Goal: Information Seeking & Learning: Check status

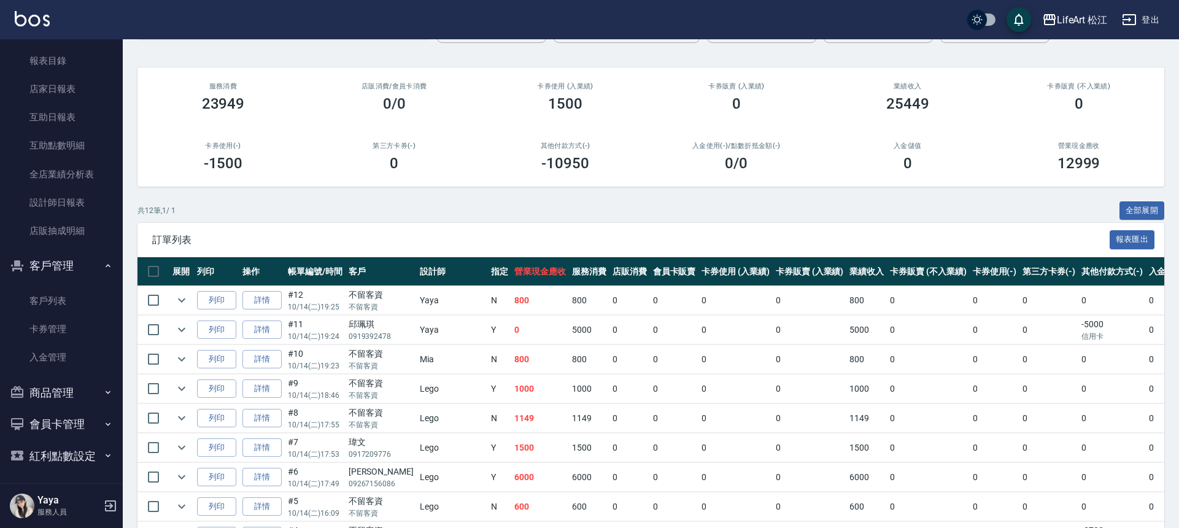
scroll to position [338, 0]
click at [59, 289] on link "客戶列表" at bounding box center [61, 298] width 113 height 28
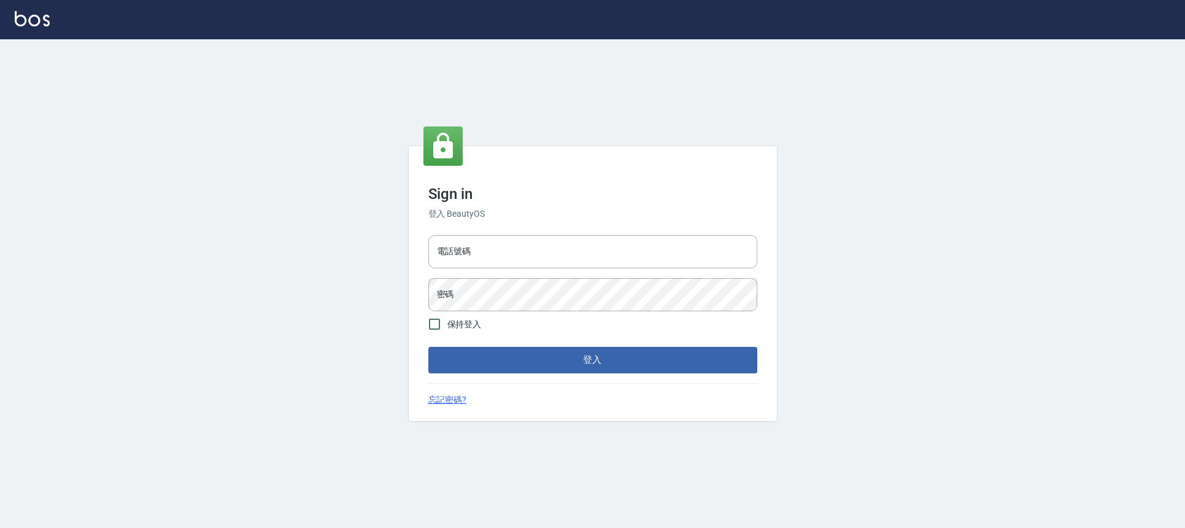
click at [532, 246] on input "電話號碼" at bounding box center [592, 251] width 329 height 33
type input "0932038180"
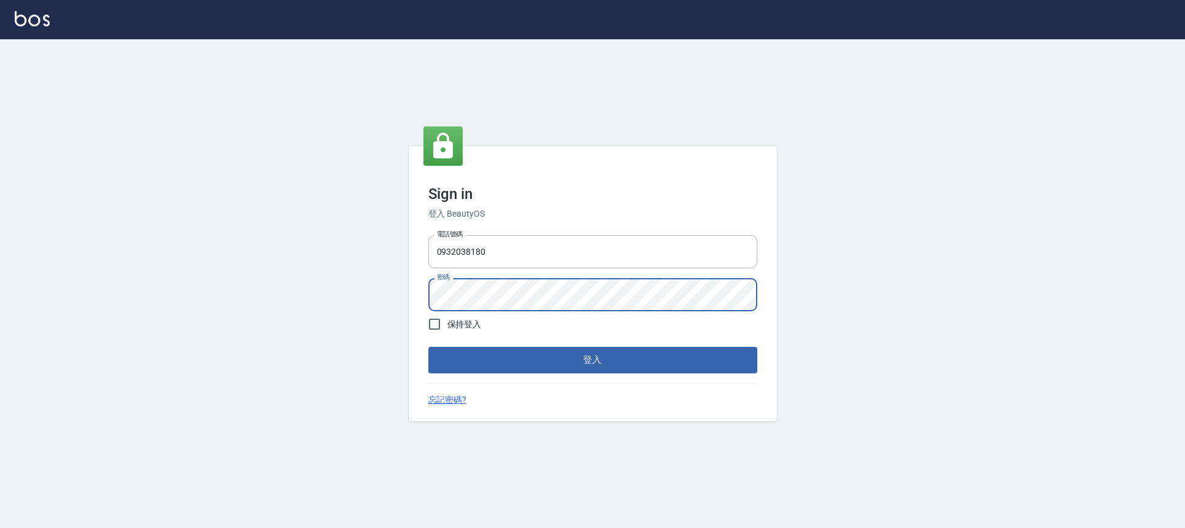
click at [428, 347] on button "登入" at bounding box center [592, 360] width 329 height 26
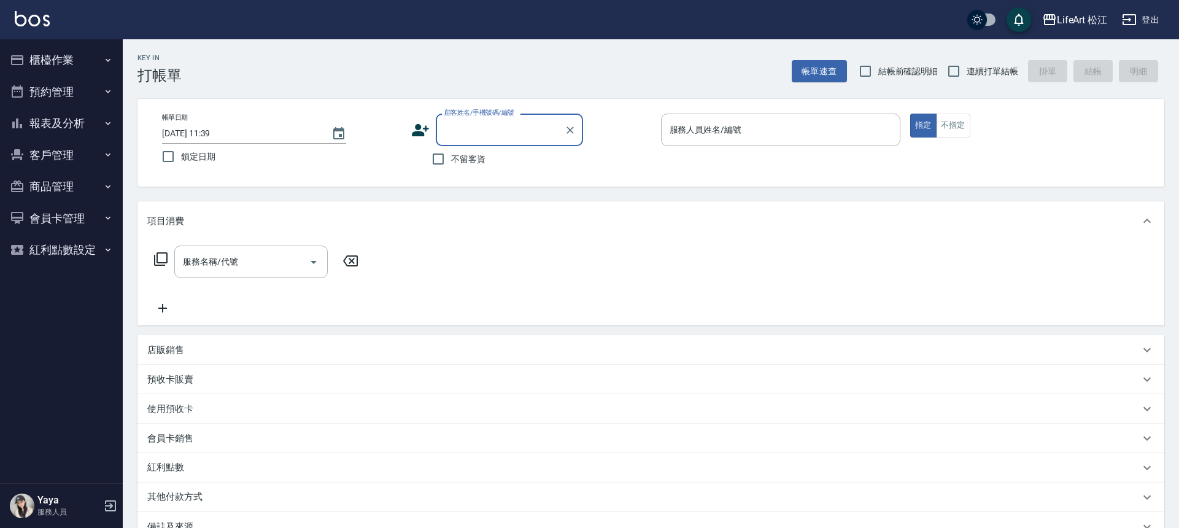
click at [60, 160] on button "客戶管理" at bounding box center [61, 155] width 113 height 32
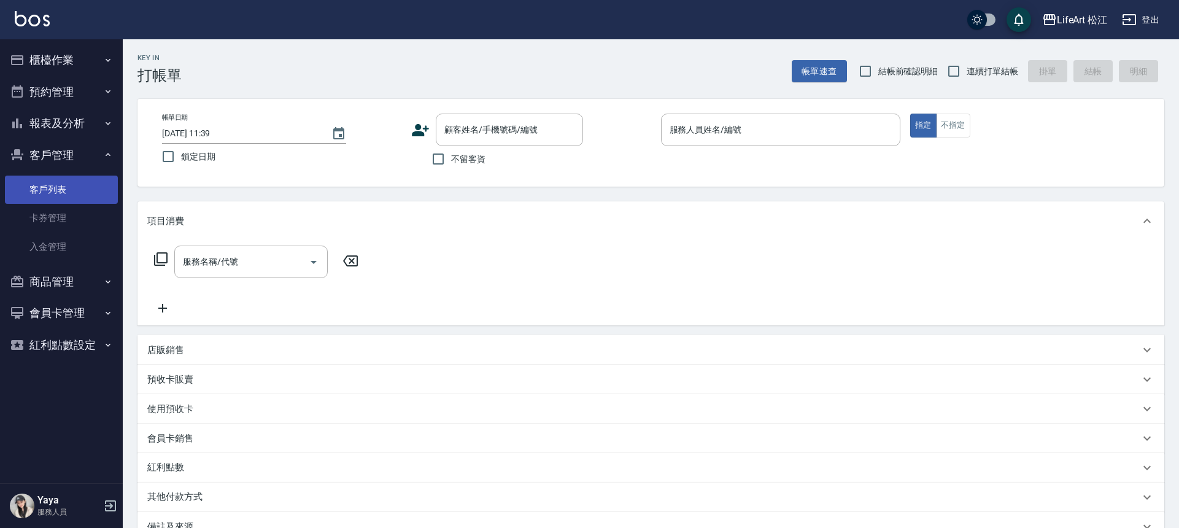
click at [71, 184] on link "客戶列表" at bounding box center [61, 190] width 113 height 28
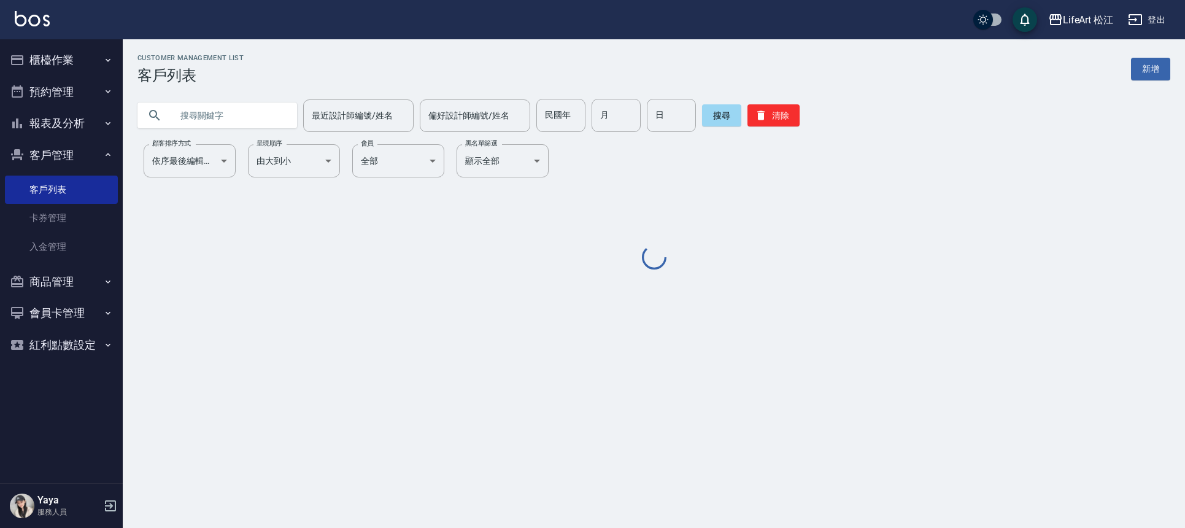
click at [226, 118] on input "text" at bounding box center [229, 115] width 115 height 33
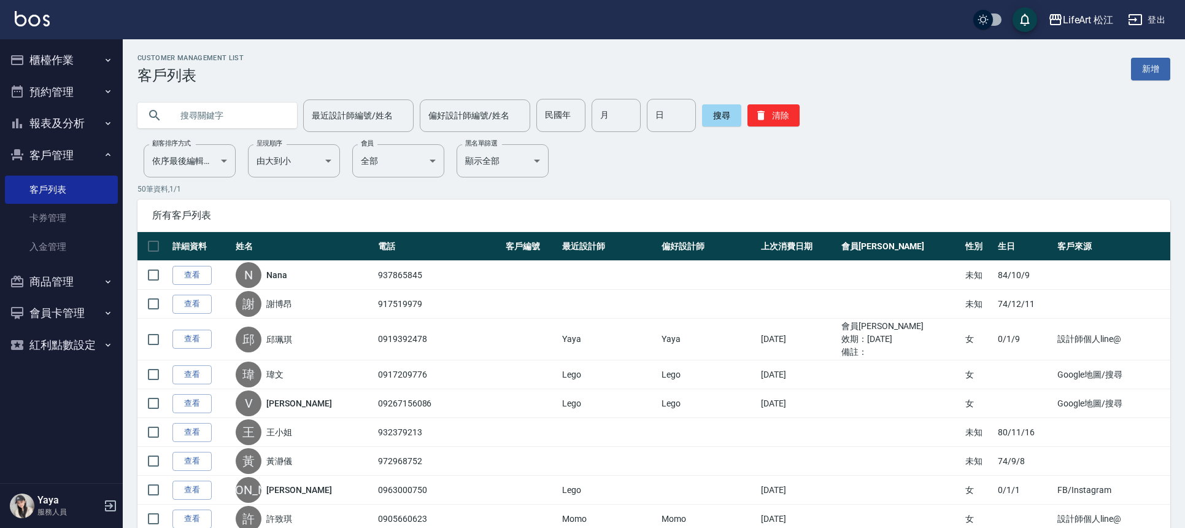
type input "T"
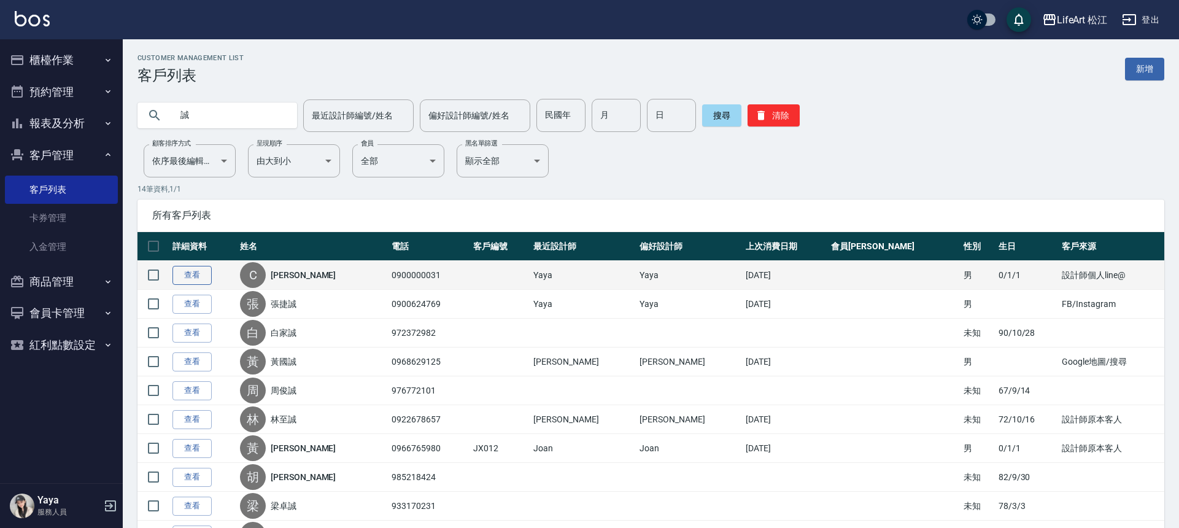
type input "誠"
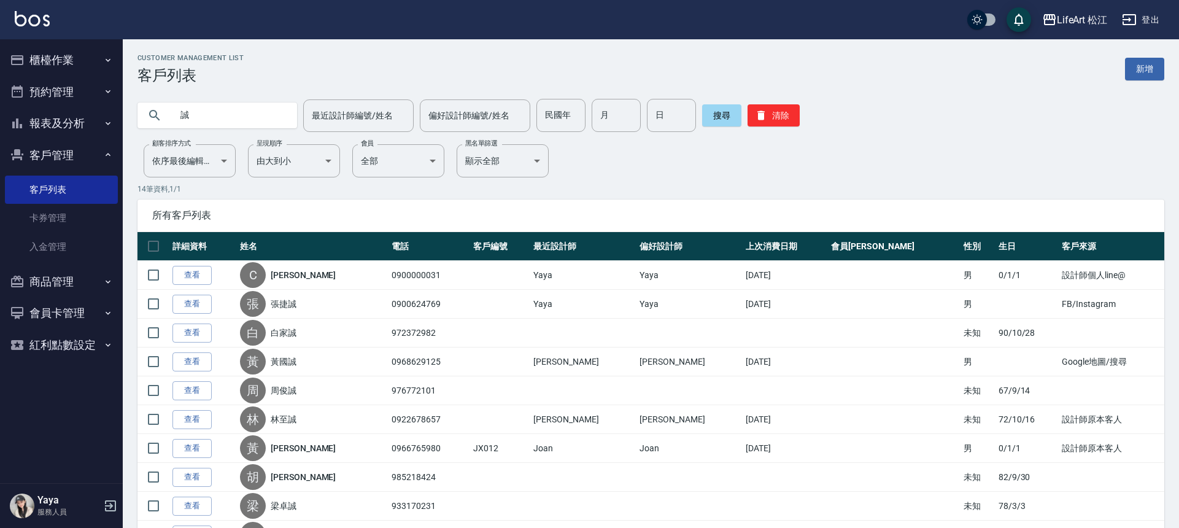
click at [204, 279] on link "查看" at bounding box center [191, 275] width 39 height 19
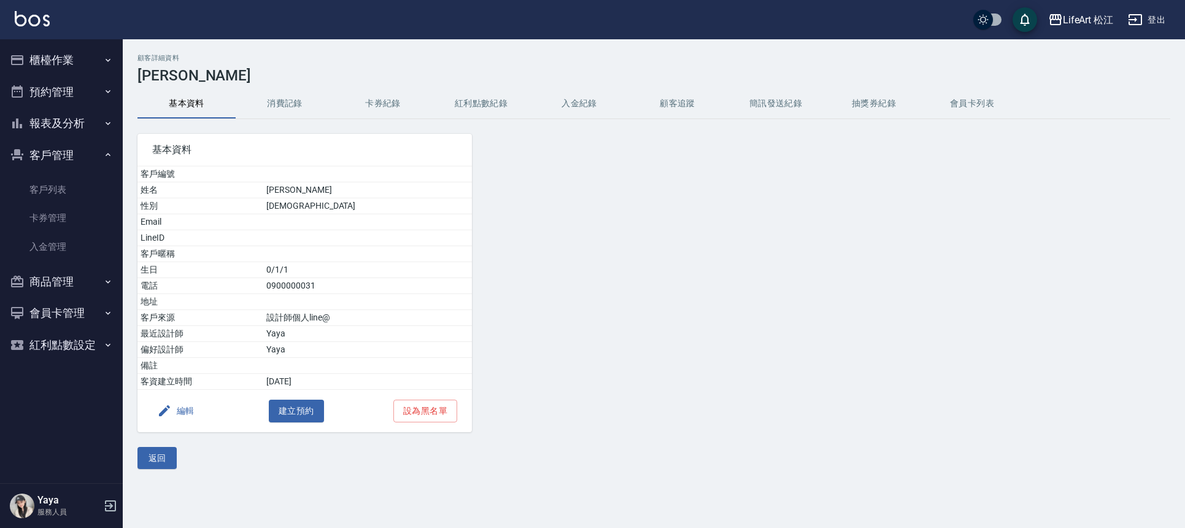
click at [291, 114] on button "消費記錄" at bounding box center [285, 103] width 98 height 29
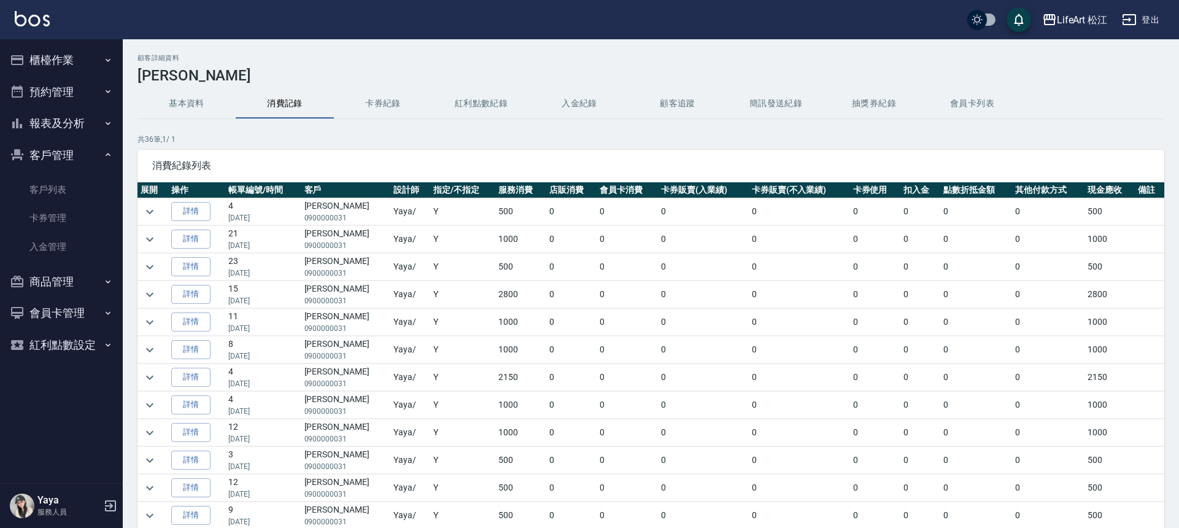
scroll to position [2, 0]
click at [196, 292] on link "詳情" at bounding box center [190, 291] width 39 height 19
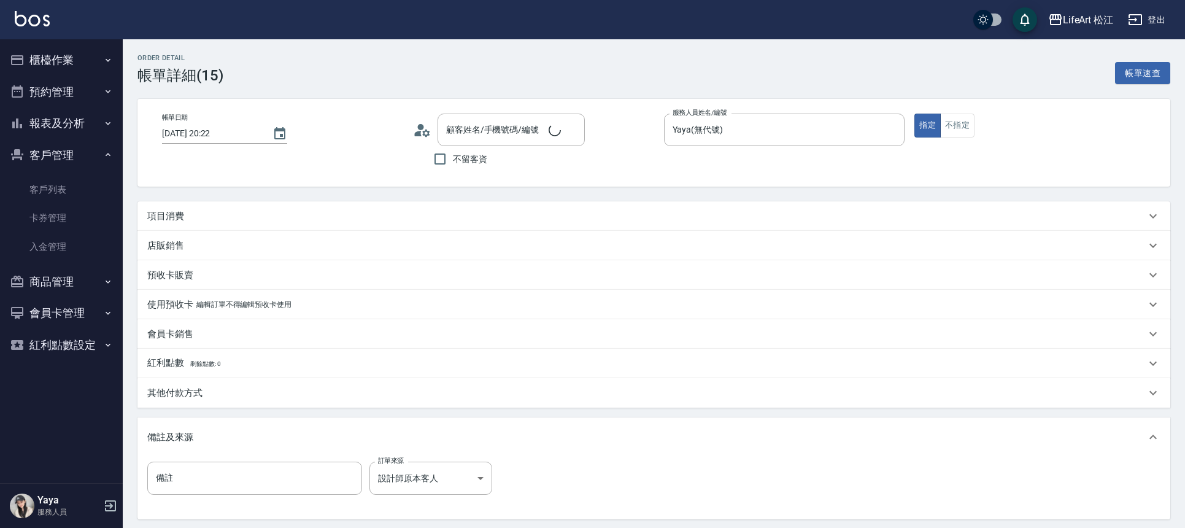
type input "[DATE] 20:22"
type input "Yaya(無代號)"
type input "設計師原本客人"
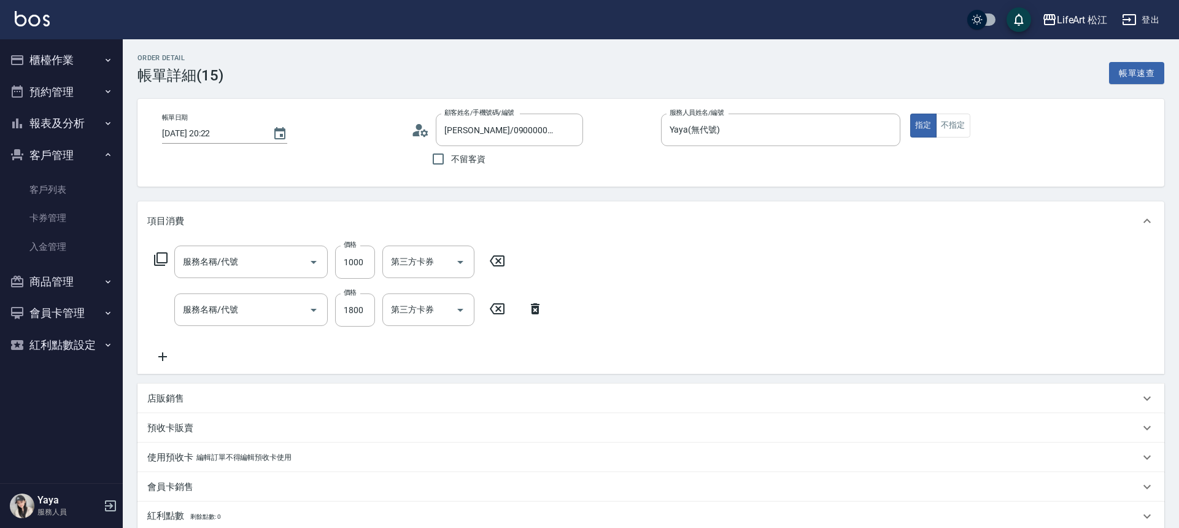
type input "[PERSON_NAME]/0900000031/"
type input "201 剪髮(201)"
type input "402 頭皮養護(402)"
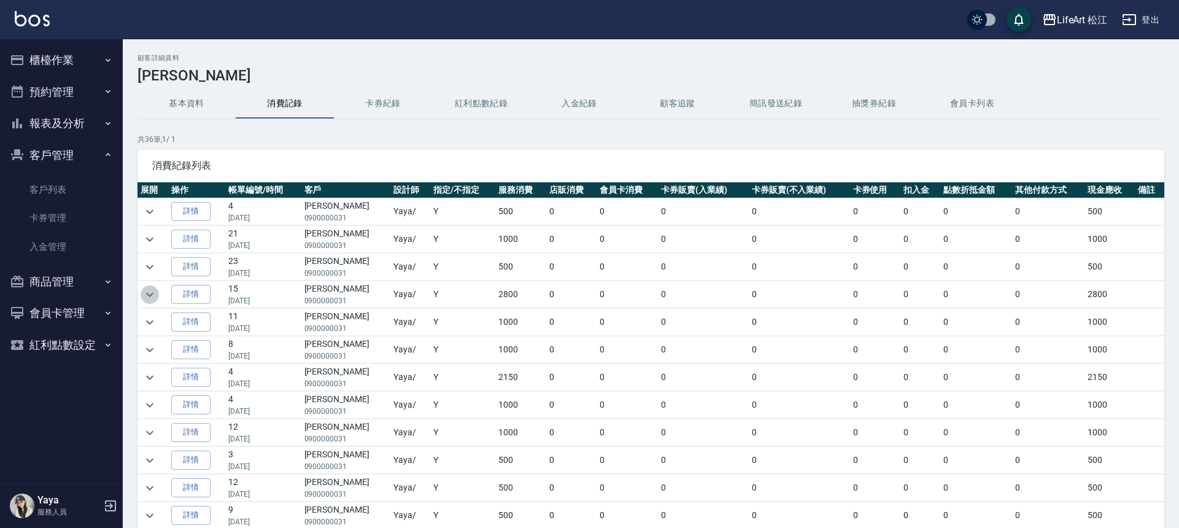
click at [148, 293] on icon "expand row" at bounding box center [149, 294] width 15 height 15
